Goal: Communication & Community: Answer question/provide support

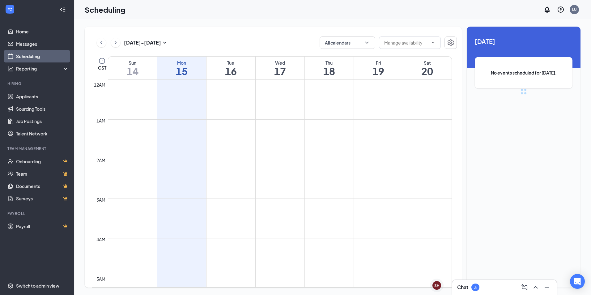
scroll to position [304, 0]
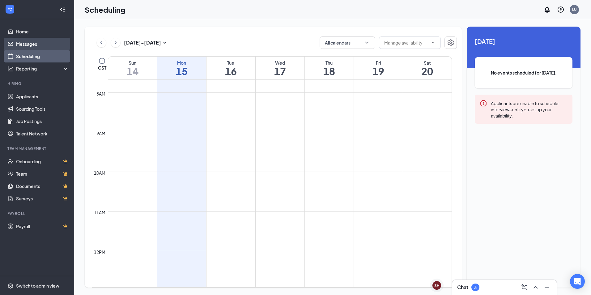
click at [46, 44] on link "Messages" at bounding box center [42, 44] width 53 height 12
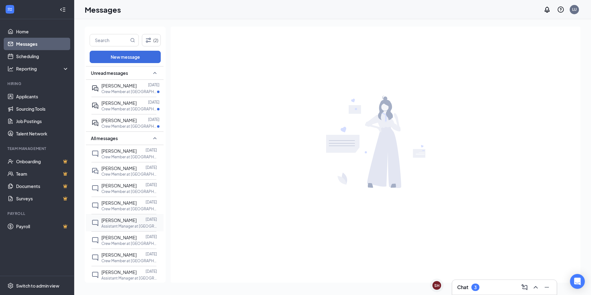
click at [121, 222] on span "[PERSON_NAME]" at bounding box center [118, 220] width 35 height 6
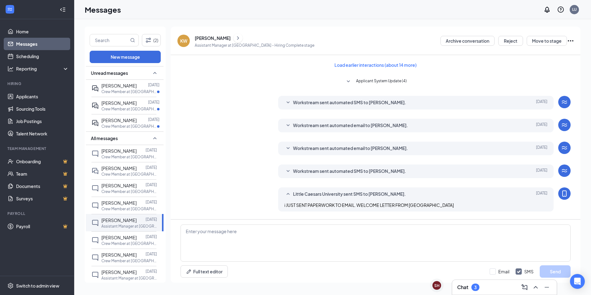
click at [235, 40] on button at bounding box center [237, 37] width 9 height 9
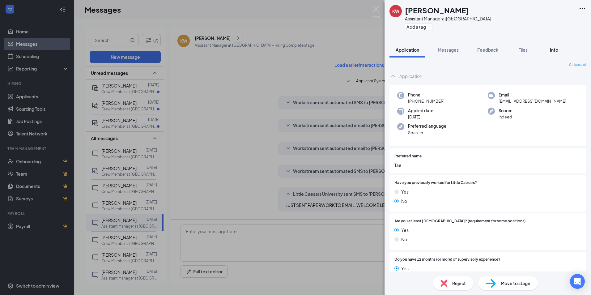
click at [551, 49] on span "Info" at bounding box center [554, 50] width 8 height 6
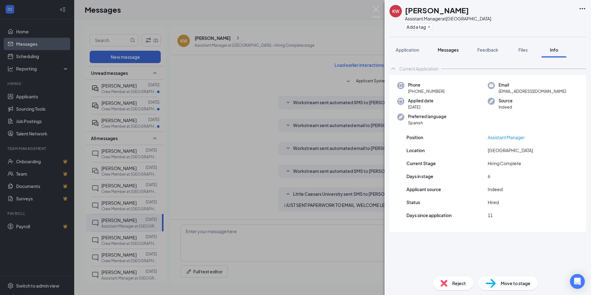
click at [449, 51] on span "Messages" at bounding box center [448, 50] width 21 height 6
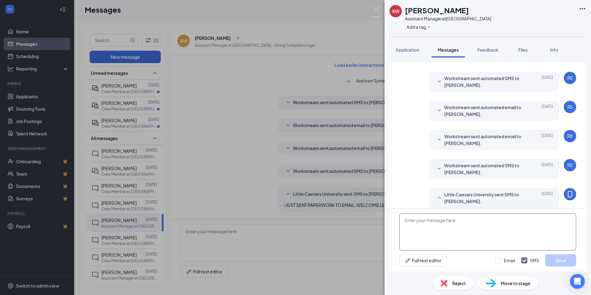
scroll to position [101, 0]
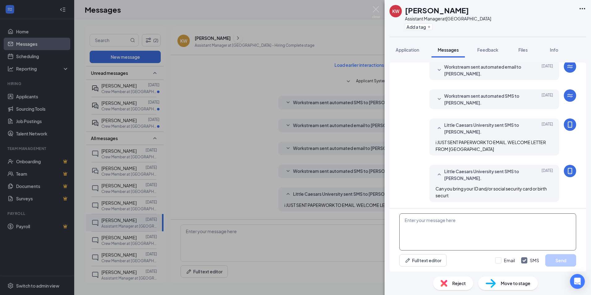
click at [446, 237] on textarea at bounding box center [487, 231] width 177 height 37
type textarea "is it possible you can come in???"
click at [558, 260] on button "Send" at bounding box center [560, 260] width 31 height 12
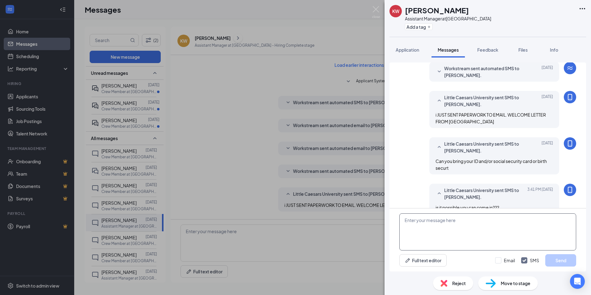
scroll to position [141, 0]
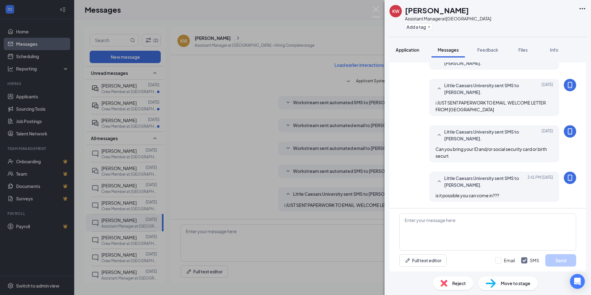
click at [404, 52] on span "Application" at bounding box center [407, 50] width 23 height 6
